Goal: Navigation & Orientation: Find specific page/section

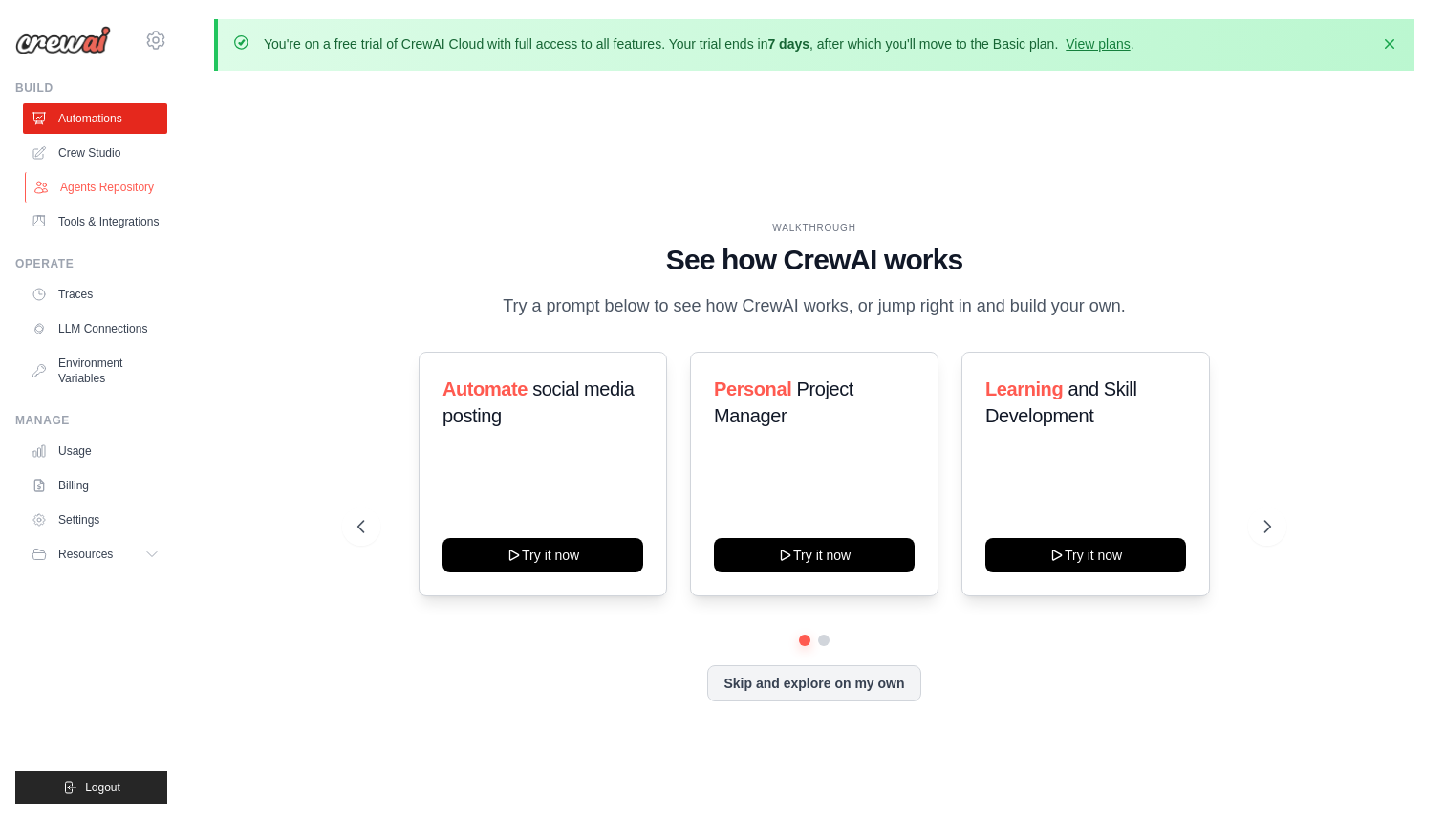
click at [128, 183] on link "Agents Repository" at bounding box center [97, 187] width 144 height 31
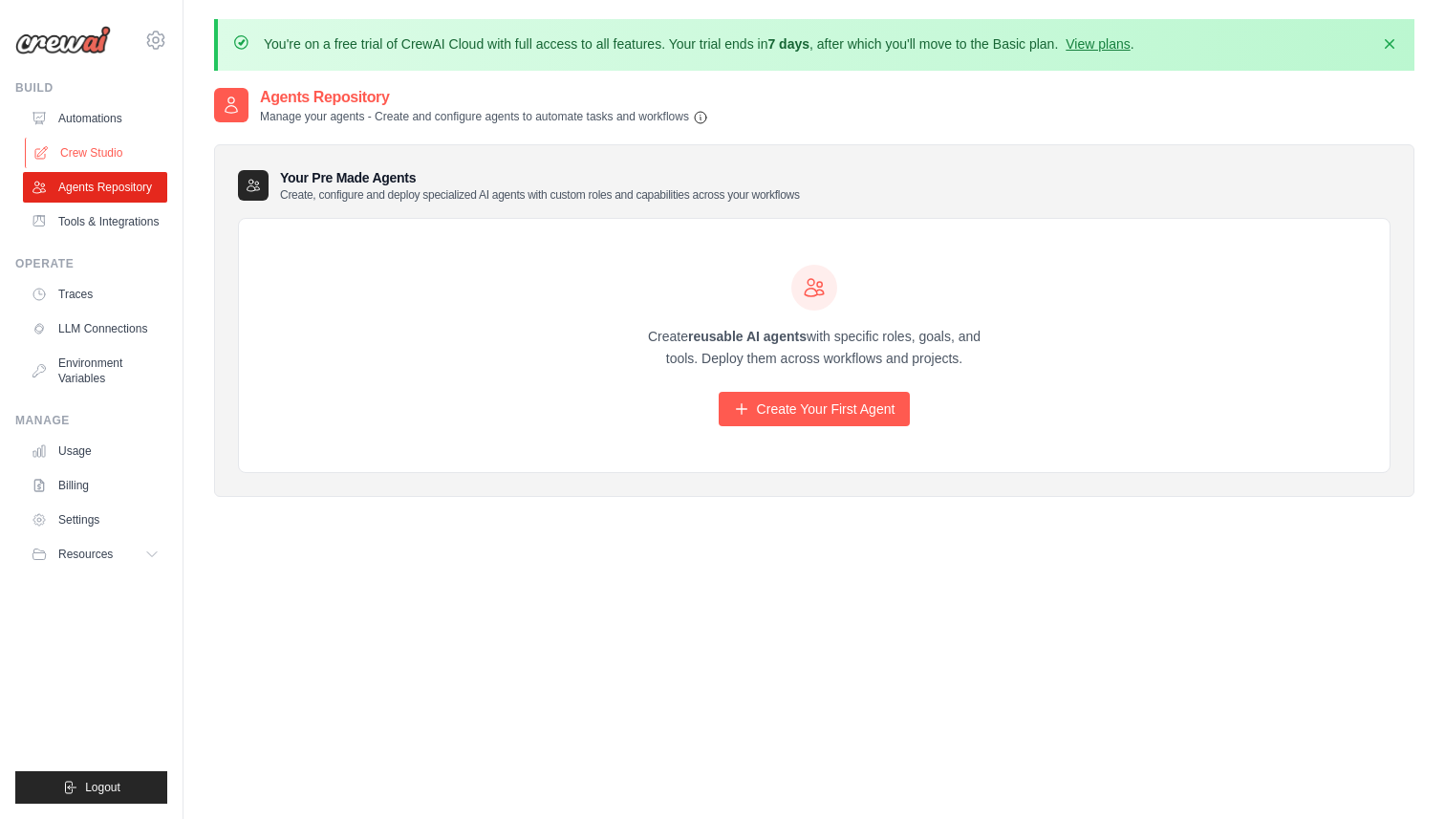
click at [102, 157] on link "Crew Studio" at bounding box center [97, 153] width 144 height 31
